Goal: Obtain resource: Download file/media

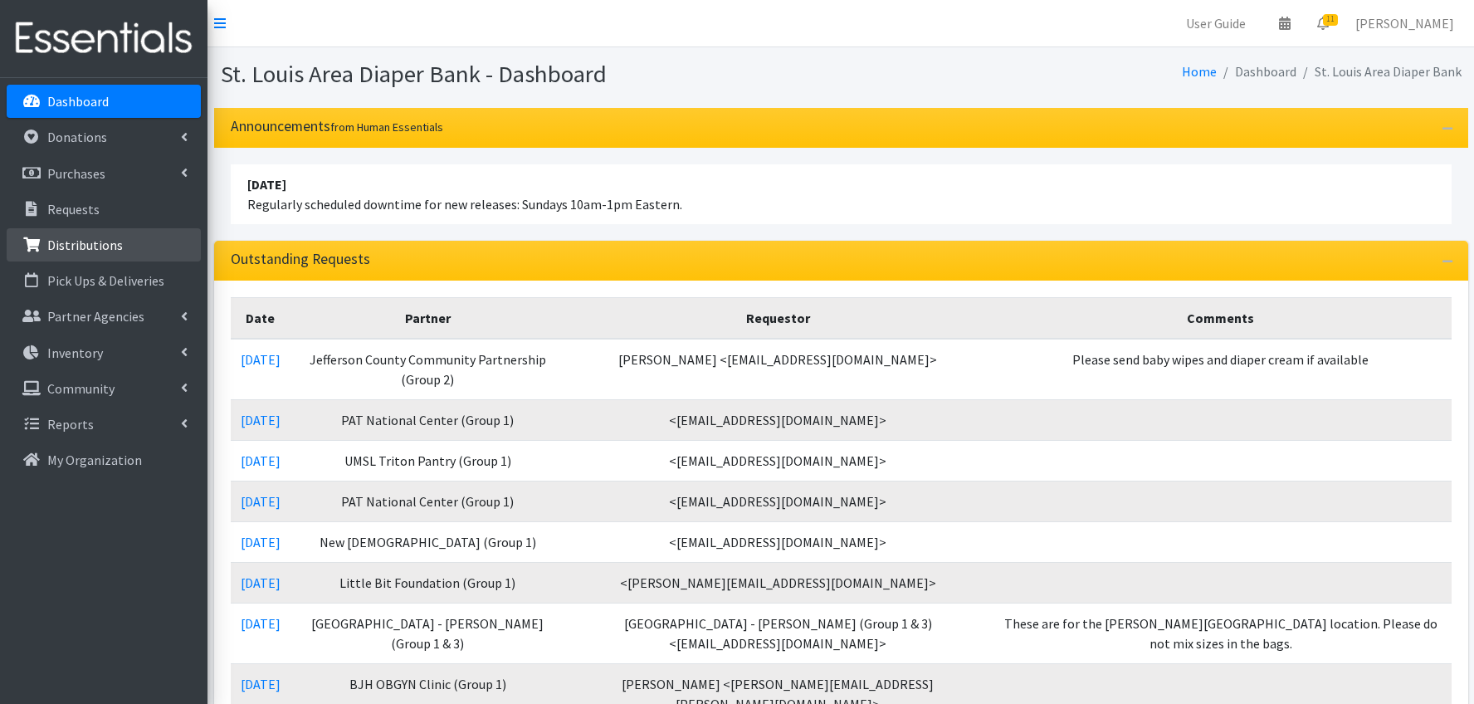
click at [86, 246] on p "Distributions" at bounding box center [85, 244] width 76 height 17
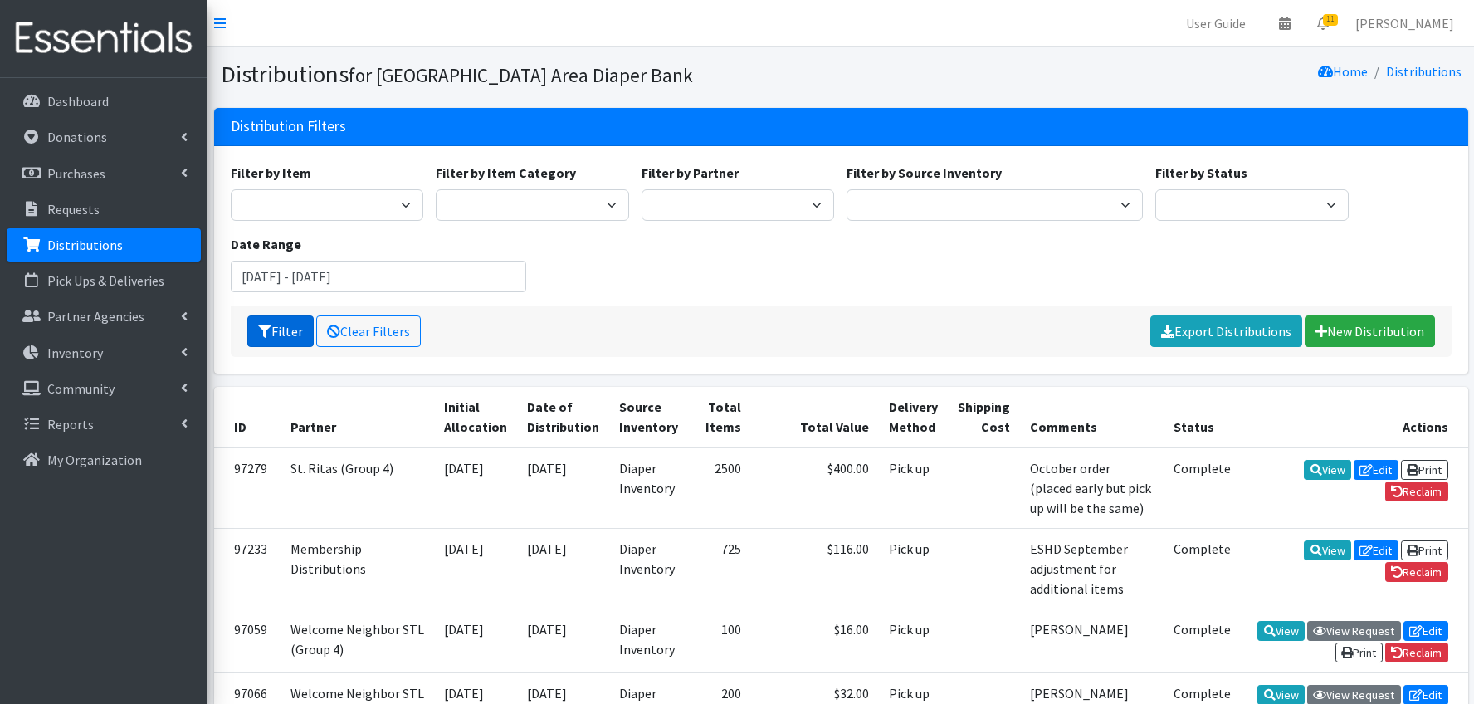
click at [286, 330] on button "Filter" at bounding box center [280, 331] width 66 height 32
click at [1213, 329] on link "Export Distributions" at bounding box center [1226, 331] width 152 height 32
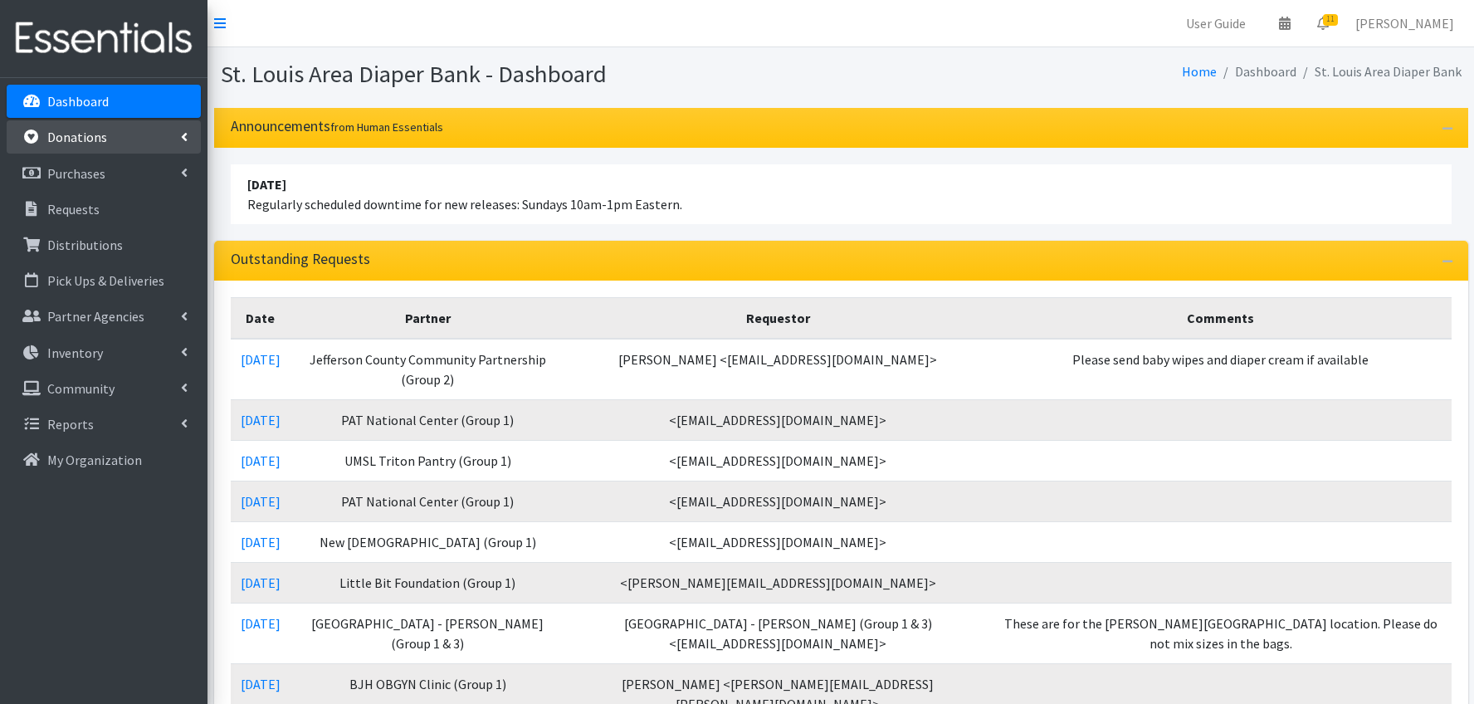
click at [81, 144] on p "Donations" at bounding box center [77, 137] width 60 height 17
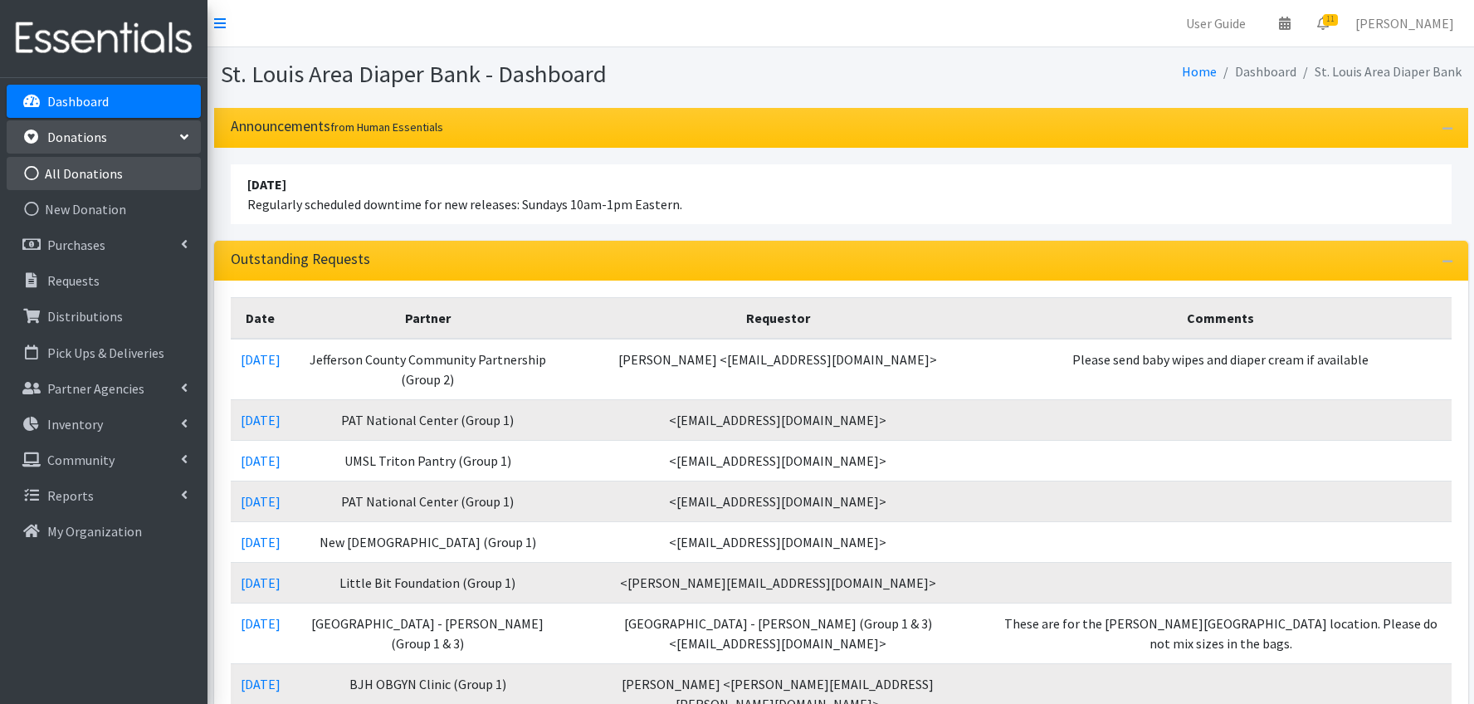
click at [80, 173] on link "All Donations" at bounding box center [104, 173] width 194 height 33
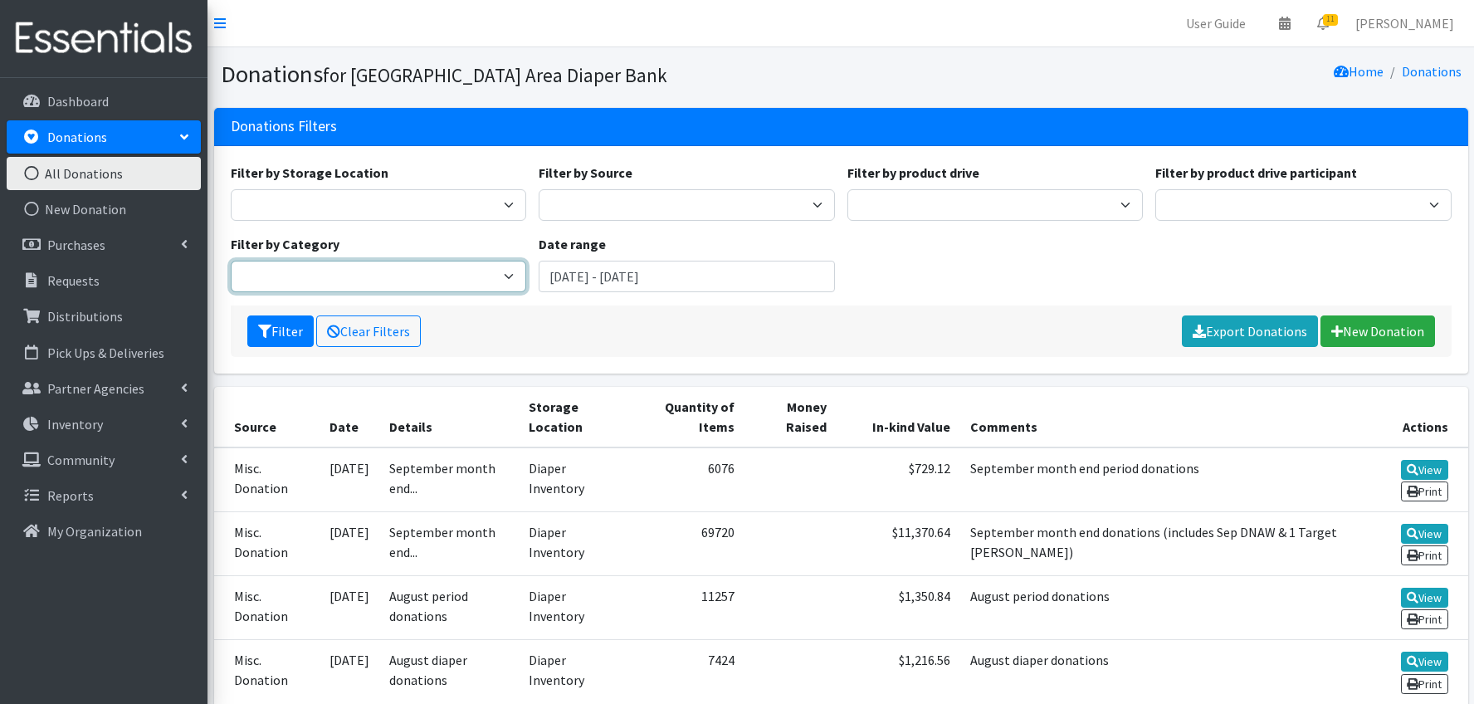
click at [334, 273] on select "APS program Diaper Program library packets Training Pants Potty training Librar…" at bounding box center [379, 277] width 296 height 32
click at [631, 275] on input "August 1, 2025 - November 1, 2025" at bounding box center [686, 277] width 296 height 32
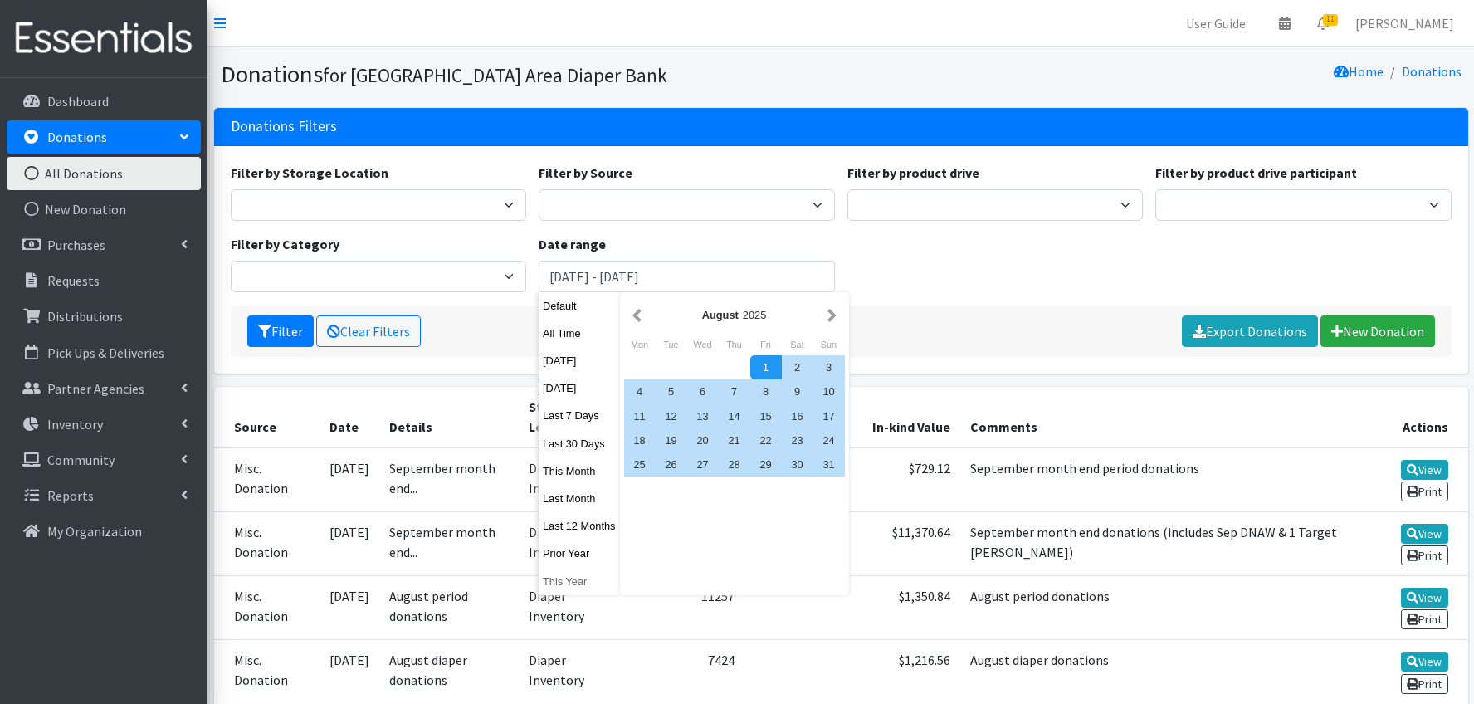
click at [580, 582] on button "This Year" at bounding box center [578, 581] width 81 height 24
type input "[DATE] - [DATE]"
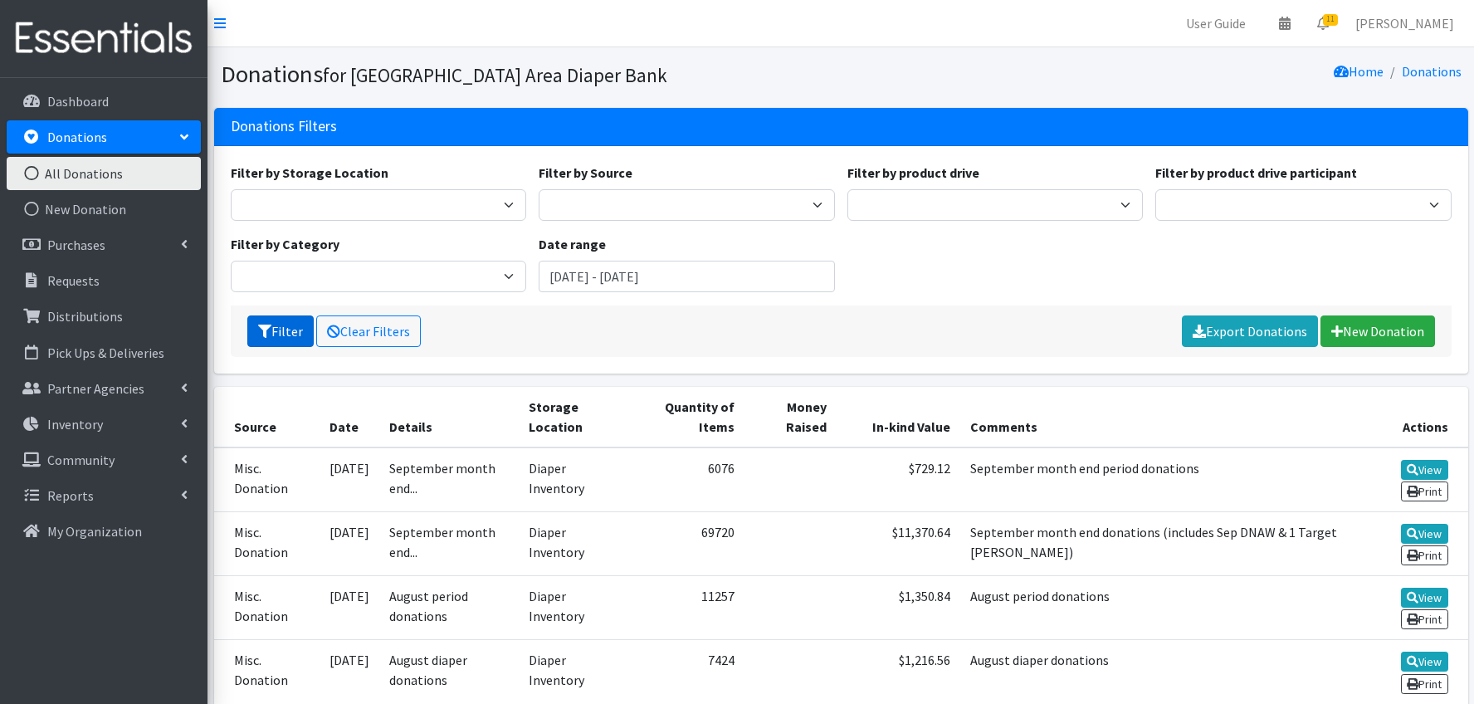
click at [281, 319] on button "Filter" at bounding box center [280, 331] width 66 height 32
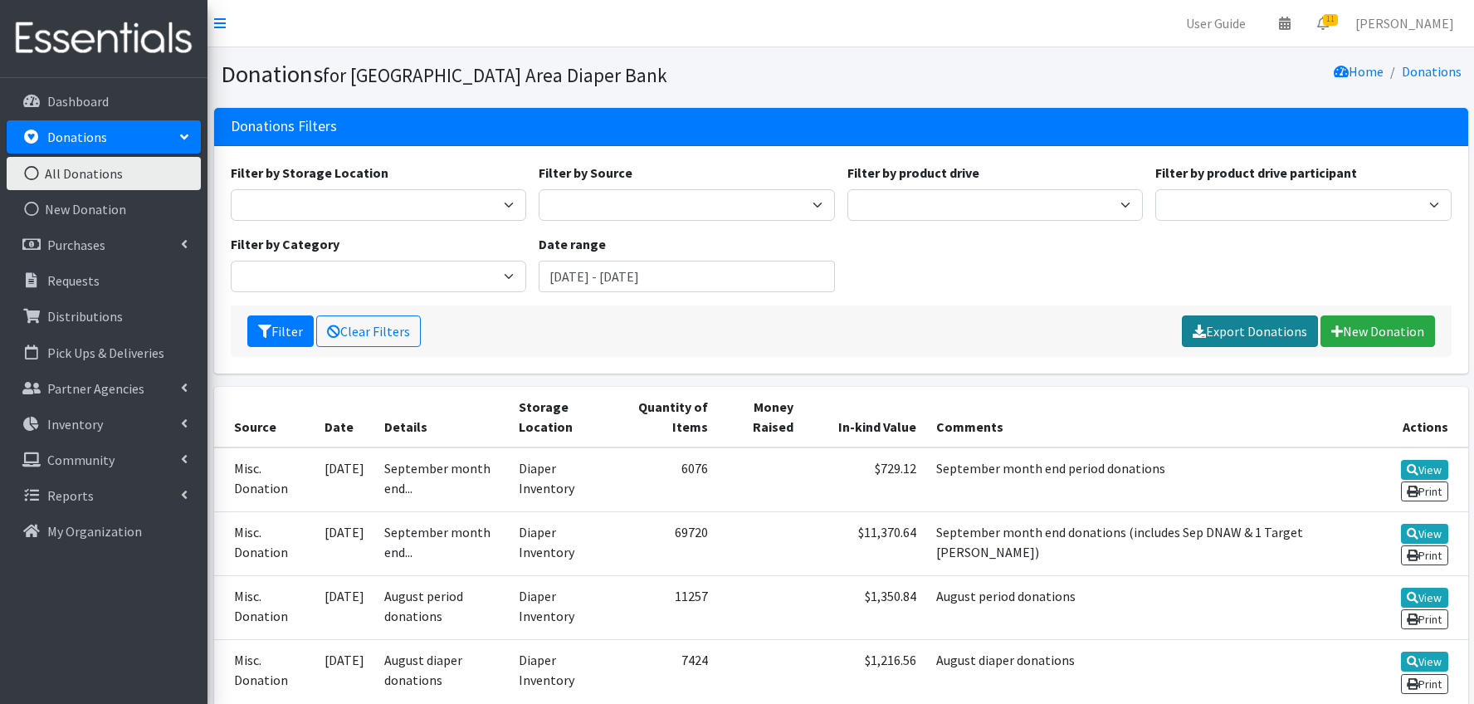
click at [1262, 330] on link "Export Donations" at bounding box center [1249, 331] width 136 height 32
